Goal: Find specific page/section

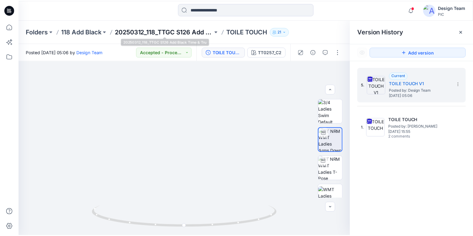
scroll to position [107, 0]
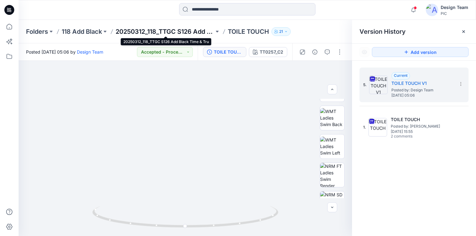
click at [192, 29] on p "20250312_118_TTGC S126 Add Black Time & Tru" at bounding box center [165, 31] width 99 height 9
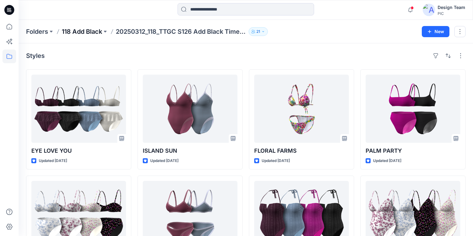
click at [88, 33] on p "118 Add Black" at bounding box center [82, 31] width 40 height 9
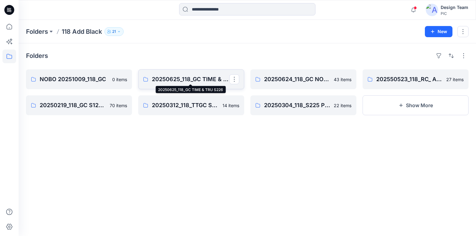
click at [187, 79] on p "20250625_118_GC TIME & TRU S226" at bounding box center [191, 79] width 78 height 9
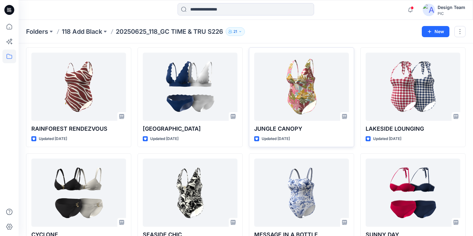
scroll to position [548, 0]
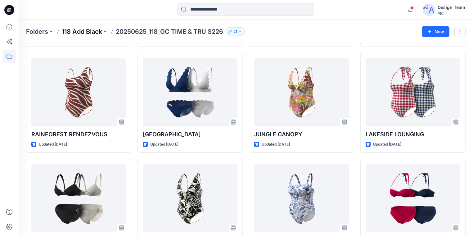
click at [96, 32] on p "118 Add Black" at bounding box center [82, 31] width 40 height 9
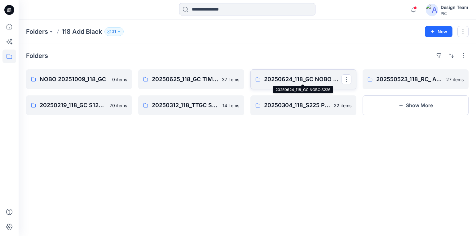
click at [306, 79] on p "20250624_118_GC NOBO S226" at bounding box center [303, 79] width 78 height 9
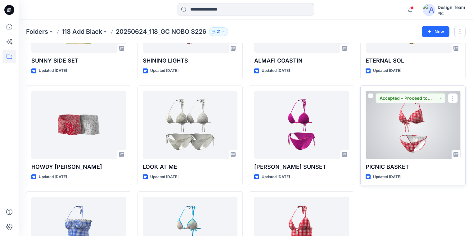
scroll to position [1001, 0]
